Goal: Information Seeking & Learning: Learn about a topic

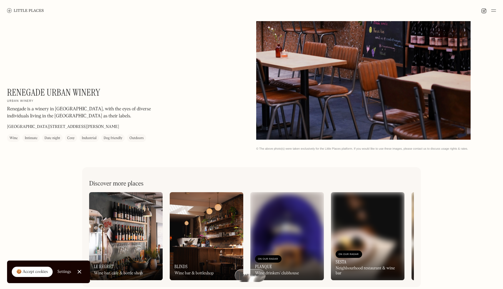
scroll to position [161, 0]
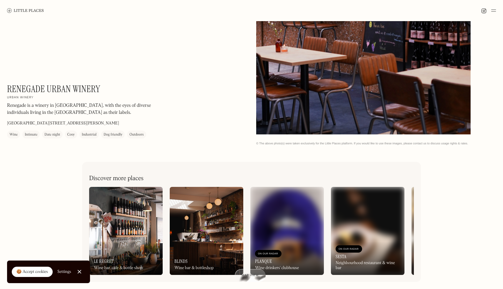
click at [62, 86] on h1 "Renegade Urban Winery" at bounding box center [53, 88] width 93 height 11
copy div "Renegade Urban Winery On Our Radar"
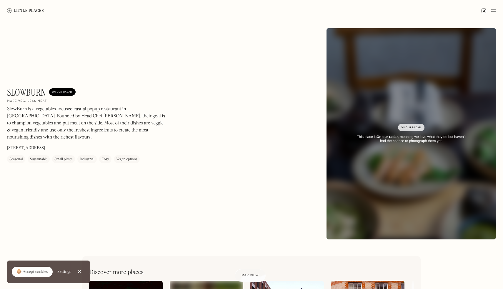
click at [28, 94] on h1 "SlowBurn" at bounding box center [26, 92] width 39 height 11
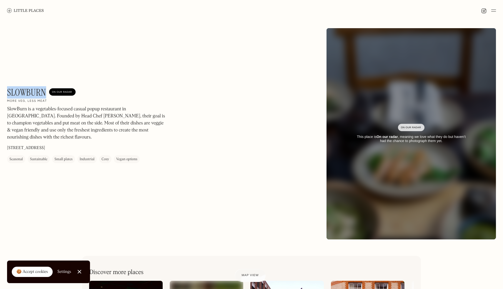
click at [28, 94] on h1 "SlowBurn" at bounding box center [26, 92] width 39 height 11
copy h1 "SlowBurn"
